Goal: Task Accomplishment & Management: Complete application form

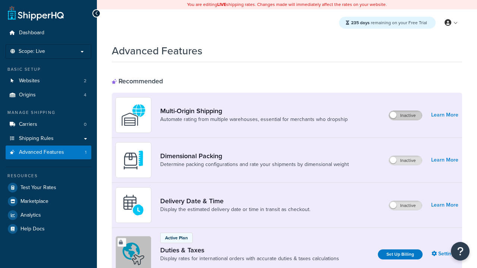
click at [406, 116] on label "Inactive" at bounding box center [405, 115] width 33 height 9
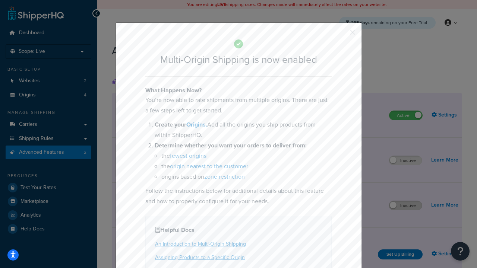
click at [342, 34] on button "button" at bounding box center [342, 35] width 2 height 2
click at [406, 206] on label "Inactive" at bounding box center [405, 205] width 33 height 9
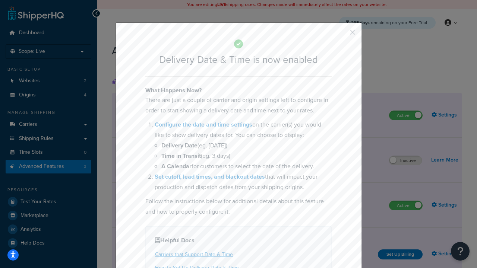
click at [342, 35] on button "button" at bounding box center [342, 35] width 2 height 2
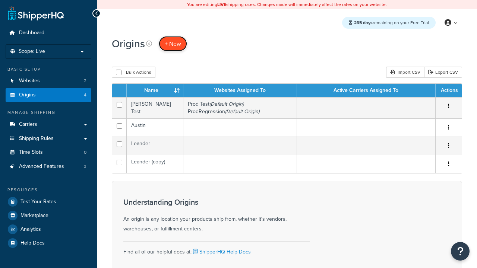
click at [173, 44] on span "+ New" at bounding box center [173, 44] width 16 height 9
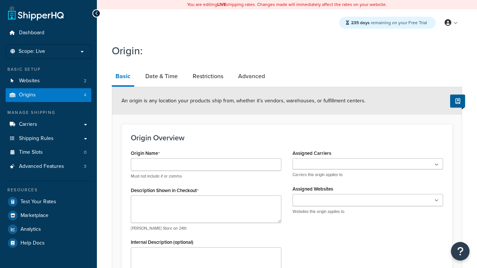
click at [123, 78] on link "Basic" at bounding box center [123, 76] width 22 height 19
click at [161, 76] on link "Date & Time" at bounding box center [162, 76] width 40 height 18
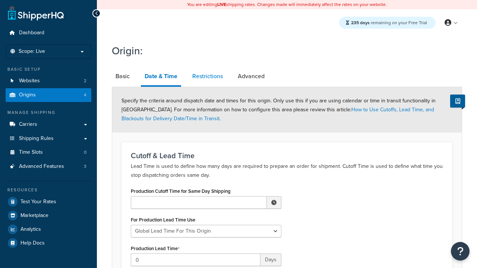
click at [208, 76] on link "Restrictions" at bounding box center [208, 76] width 38 height 18
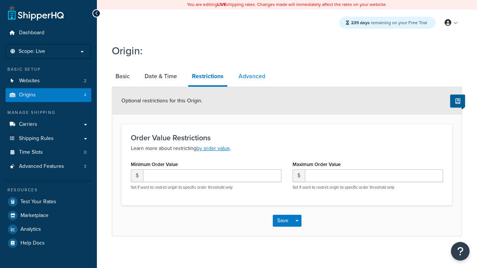
click at [252, 76] on link "Advanced" at bounding box center [252, 76] width 34 height 18
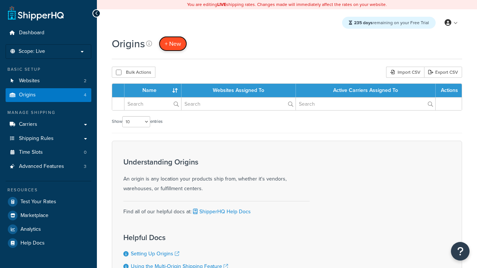
click at [173, 44] on span "+ New" at bounding box center [173, 44] width 16 height 9
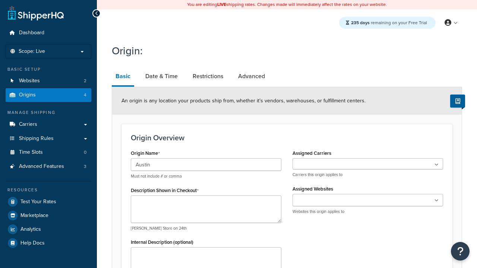
type input "Austin"
type textarea "Austin"
type input "Test Street"
type input "Austin"
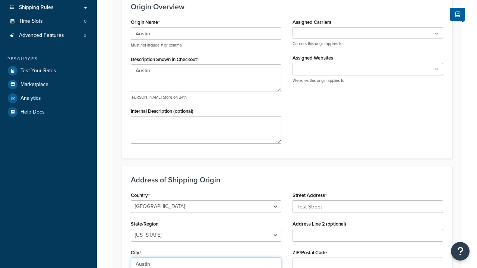
select select "43"
type input "Austin"
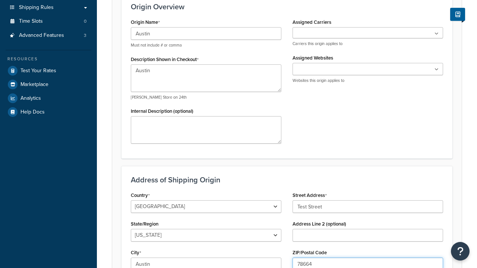
type input "78664"
